Goal: Information Seeking & Learning: Learn about a topic

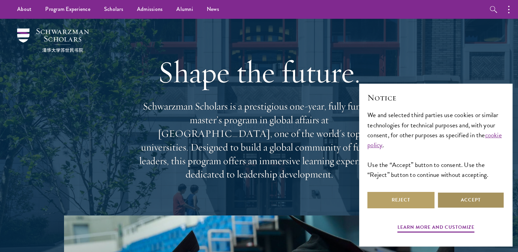
click at [484, 198] on button "Accept" at bounding box center [470, 200] width 67 height 16
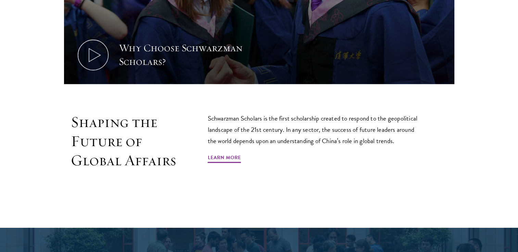
scroll to position [352, 0]
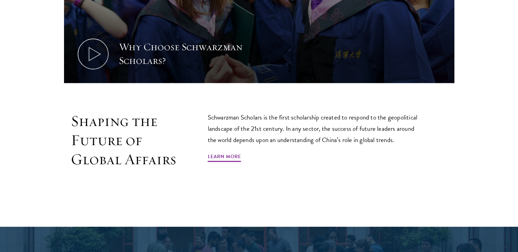
click at [373, 114] on p "Schwarzman Scholars is the first scholarship created to respond to the geopolit…" at bounding box center [316, 129] width 216 height 34
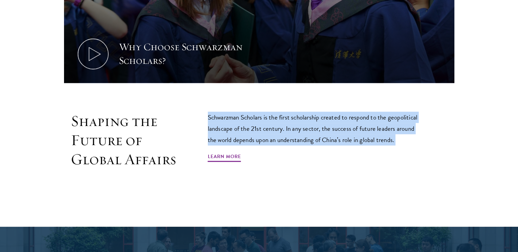
drag, startPoint x: 373, startPoint y: 114, endPoint x: 374, endPoint y: 129, distance: 15.1
click at [374, 129] on p "Schwarzman Scholars is the first scholarship created to respond to the geopolit…" at bounding box center [316, 129] width 216 height 34
click at [367, 138] on p "Schwarzman Scholars is the first scholarship created to respond to the geopolit…" at bounding box center [316, 129] width 216 height 34
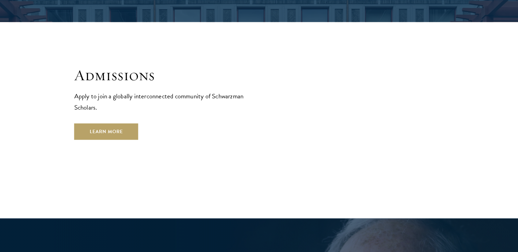
scroll to position [1119, 0]
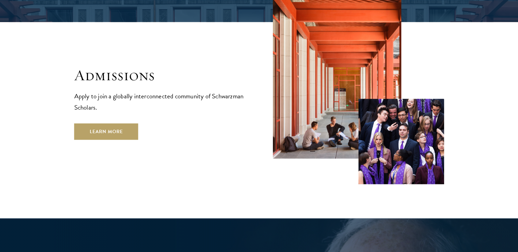
click at [181, 91] on p "Apply to join a globally interconnected community of Schwarzman Scholars." at bounding box center [159, 102] width 171 height 23
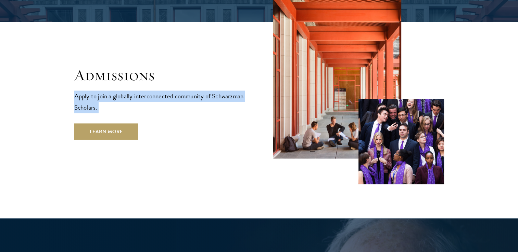
drag, startPoint x: 181, startPoint y: 79, endPoint x: 184, endPoint y: 92, distance: 14.1
click at [184, 92] on p "Apply to join a globally interconnected community of Schwarzman Scholars." at bounding box center [159, 102] width 171 height 23
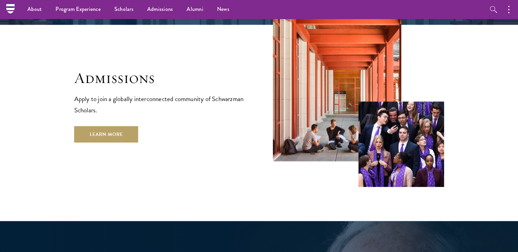
scroll to position [1112, 0]
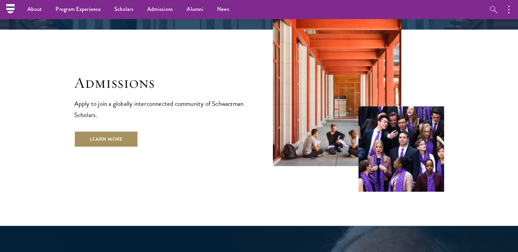
click at [117, 131] on link "Learn More" at bounding box center [106, 139] width 64 height 16
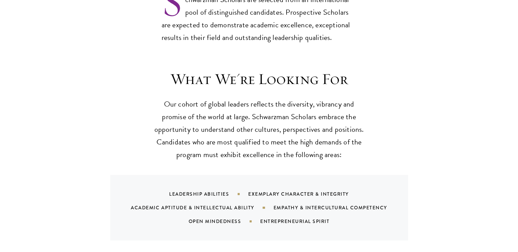
scroll to position [605, 0]
click at [184, 98] on p "Our cohort of global leaders reflects the diversity, vibrancy and promise of th…" at bounding box center [259, 129] width 212 height 63
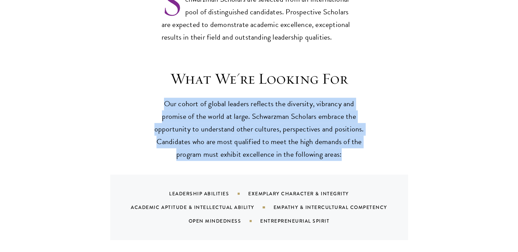
drag, startPoint x: 184, startPoint y: 89, endPoint x: 186, endPoint y: 110, distance: 21.0
click at [186, 110] on p "Our cohort of global leaders reflects the diversity, vibrancy and promise of th…" at bounding box center [259, 129] width 212 height 63
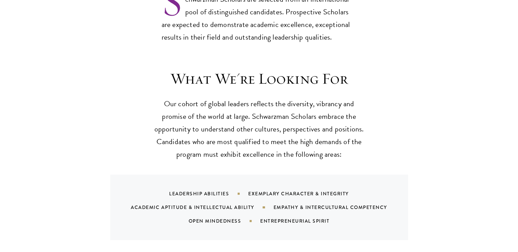
click at [186, 191] on div "Leadership Abilities" at bounding box center [208, 194] width 79 height 7
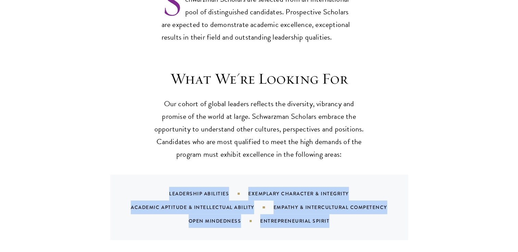
drag, startPoint x: 186, startPoint y: 179, endPoint x: 197, endPoint y: 199, distance: 23.0
click at [197, 199] on div "Leadership Abilities Exemplary Character & Integrity Academic Aptitude & Intell…" at bounding box center [267, 207] width 281 height 41
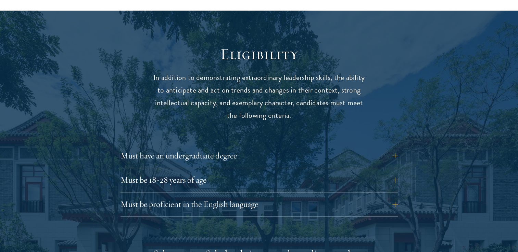
scroll to position [871, 0]
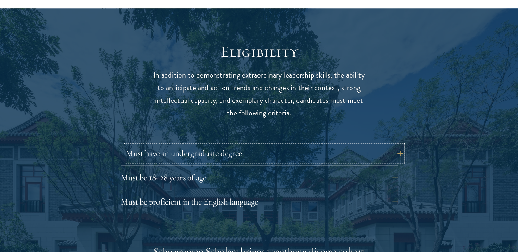
click at [205, 145] on button "Must have an undergraduate degree" at bounding box center [264, 153] width 277 height 16
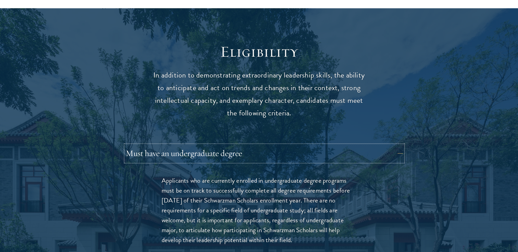
click at [205, 145] on button "Must have an undergraduate degree" at bounding box center [264, 153] width 277 height 16
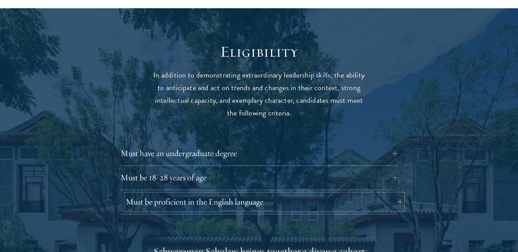
click at [203, 194] on button "Must be proficient in the English language" at bounding box center [264, 202] width 277 height 16
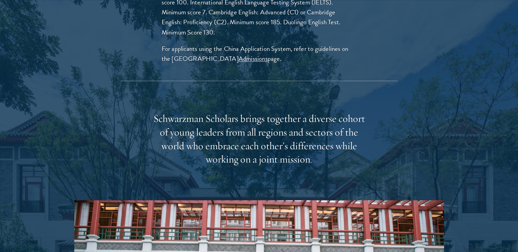
scroll to position [1189, 0]
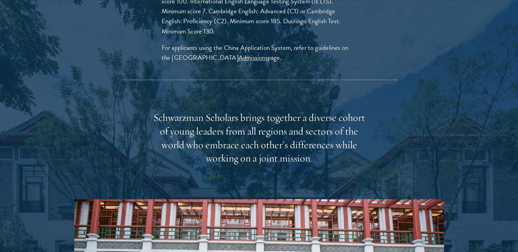
click at [225, 111] on div "Schwarzman Scholars brings together a diverse cohort of young leaders from all …" at bounding box center [259, 138] width 212 height 55
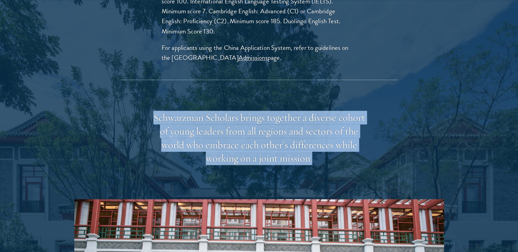
drag, startPoint x: 225, startPoint y: 104, endPoint x: 227, endPoint y: 129, distance: 25.0
click at [227, 129] on div "Schwarzman Scholars brings together a diverse cohort of young leaders from all …" at bounding box center [259, 138] width 212 height 55
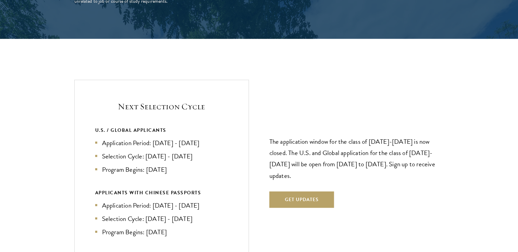
scroll to position [1588, 0]
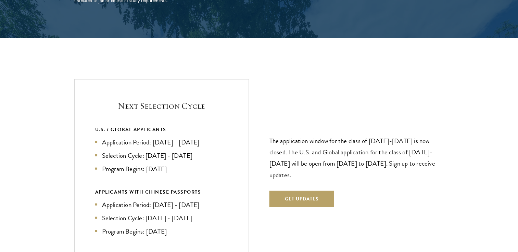
click at [197, 100] on h5 "Next Selection Cycle" at bounding box center [161, 106] width 133 height 12
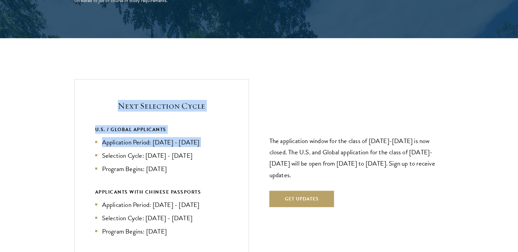
drag, startPoint x: 197, startPoint y: 91, endPoint x: 202, endPoint y: 124, distance: 33.6
click at [202, 124] on div "Next Selection Cycle U.S. / GLOBAL APPLICANTS Application Period: Apr 2026 - Se…" at bounding box center [161, 168] width 174 height 178
click at [202, 138] on li "Application Period: Apr 2026 - Sep 2026" at bounding box center [161, 143] width 133 height 10
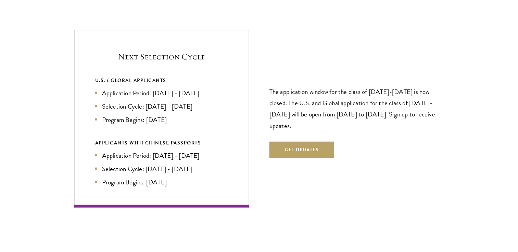
scroll to position [1638, 0]
click at [195, 139] on div "APPLICANTS WITH CHINESE PASSPORTS Application Period: Jan 2026 - May 2026 Selec…" at bounding box center [161, 163] width 133 height 49
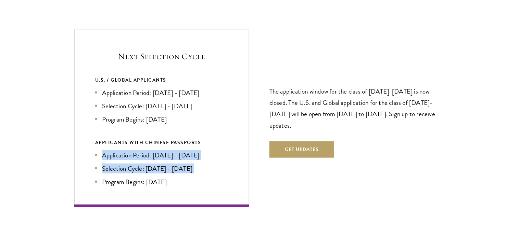
drag, startPoint x: 195, startPoint y: 135, endPoint x: 197, endPoint y: 157, distance: 21.7
click at [197, 157] on div "APPLICANTS WITH CHINESE PASSPORTS Application Period: Jan 2026 - May 2026 Selec…" at bounding box center [161, 163] width 133 height 49
click at [197, 164] on li "Selection Cycle: Jun - Jul 2026" at bounding box center [161, 169] width 133 height 10
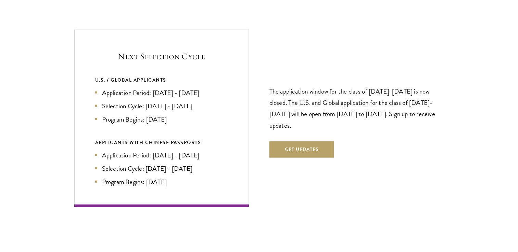
click at [197, 177] on li "Program Begins: Aug 2027" at bounding box center [161, 182] width 133 height 10
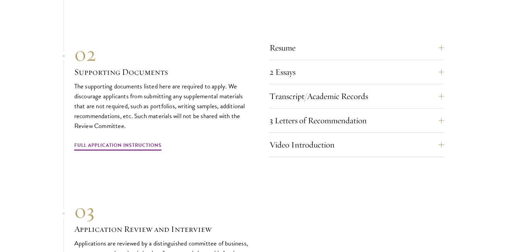
scroll to position [2339, 0]
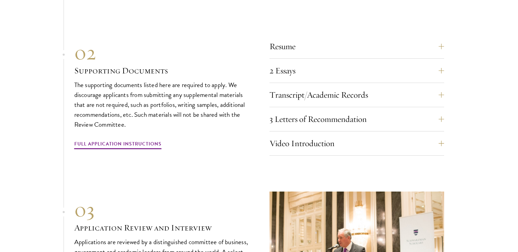
click at [146, 98] on p "The supporting documents listed here are required to apply. We discourage appli…" at bounding box center [161, 105] width 174 height 50
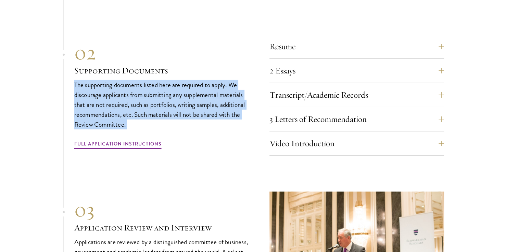
drag, startPoint x: 146, startPoint y: 98, endPoint x: 149, endPoint y: 107, distance: 10.2
click at [149, 107] on p "The supporting documents listed here are required to apply. We discourage appli…" at bounding box center [161, 105] width 174 height 50
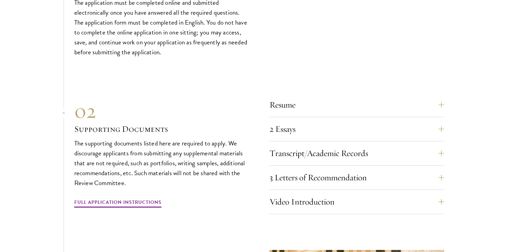
scroll to position [2282, 0]
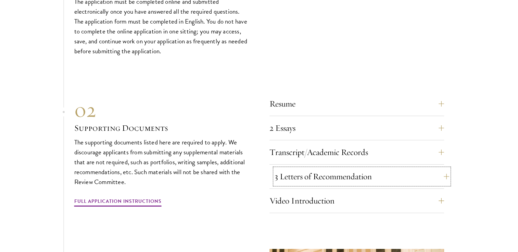
click at [281, 169] on button "3 Letters of Recommendation" at bounding box center [361, 177] width 174 height 16
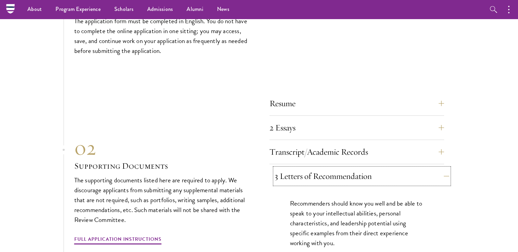
scroll to position [2099, 0]
click at [281, 169] on button "3 Letters of Recommendation" at bounding box center [361, 177] width 174 height 16
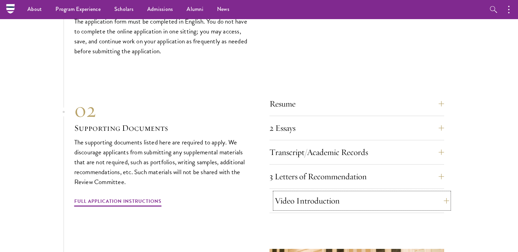
click at [296, 194] on button "Video Introduction" at bounding box center [361, 201] width 174 height 16
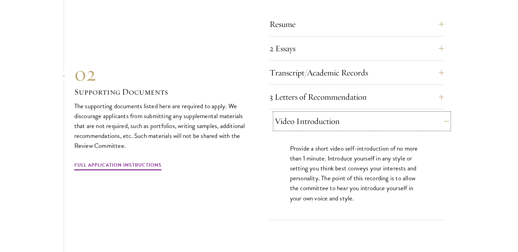
scroll to position [2188, 0]
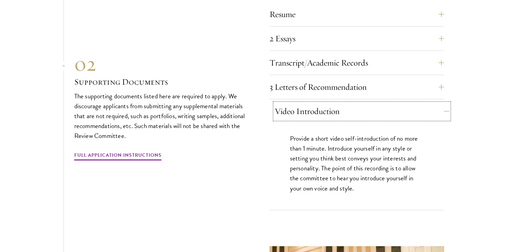
click at [304, 104] on button "Video Introduction" at bounding box center [361, 111] width 174 height 16
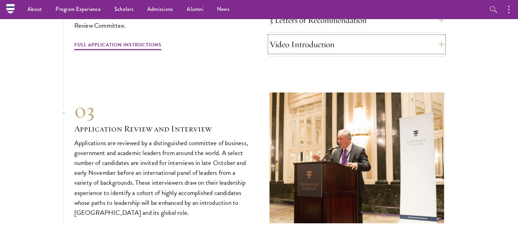
scroll to position [2248, 0]
